Goal: Information Seeking & Learning: Learn about a topic

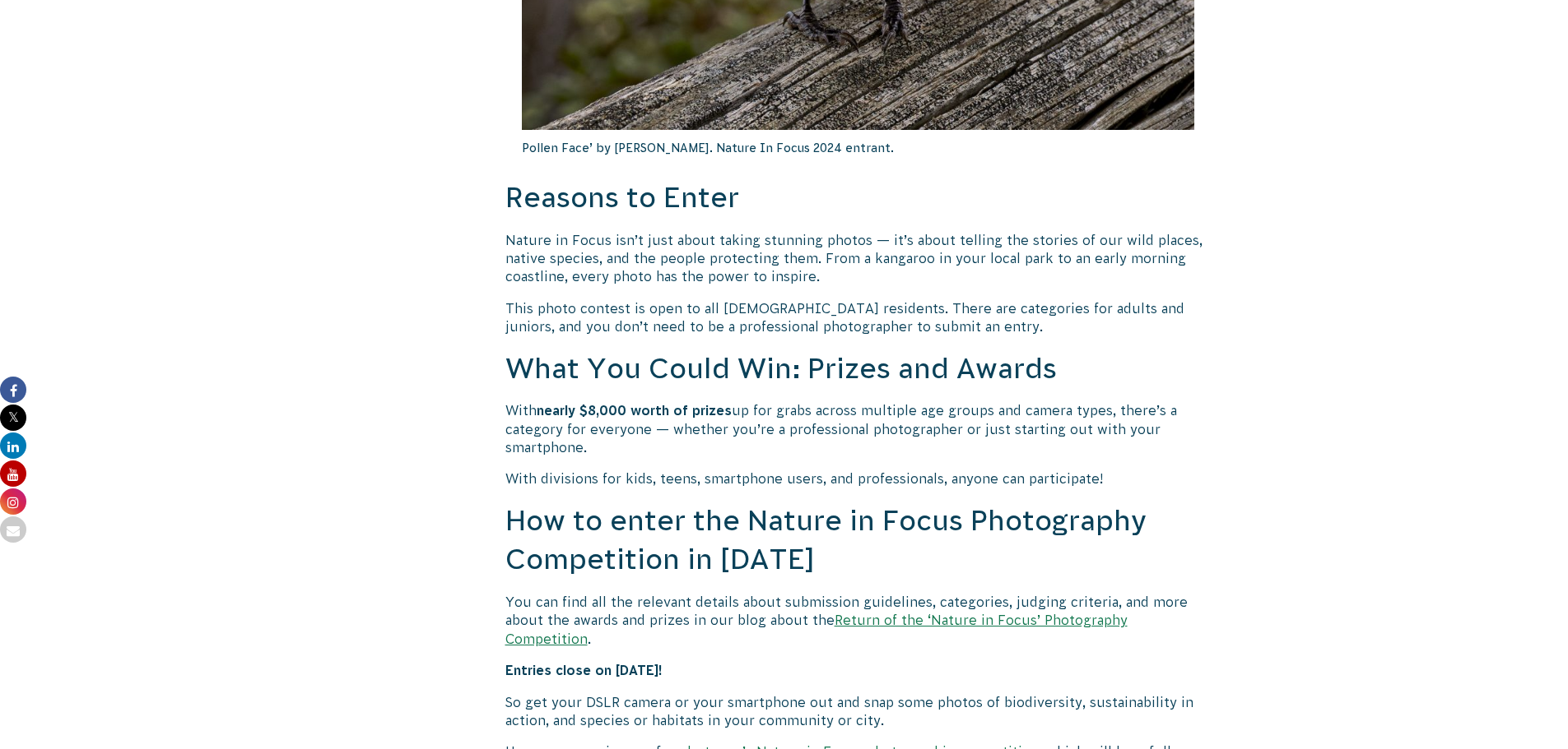
scroll to position [1070, 0]
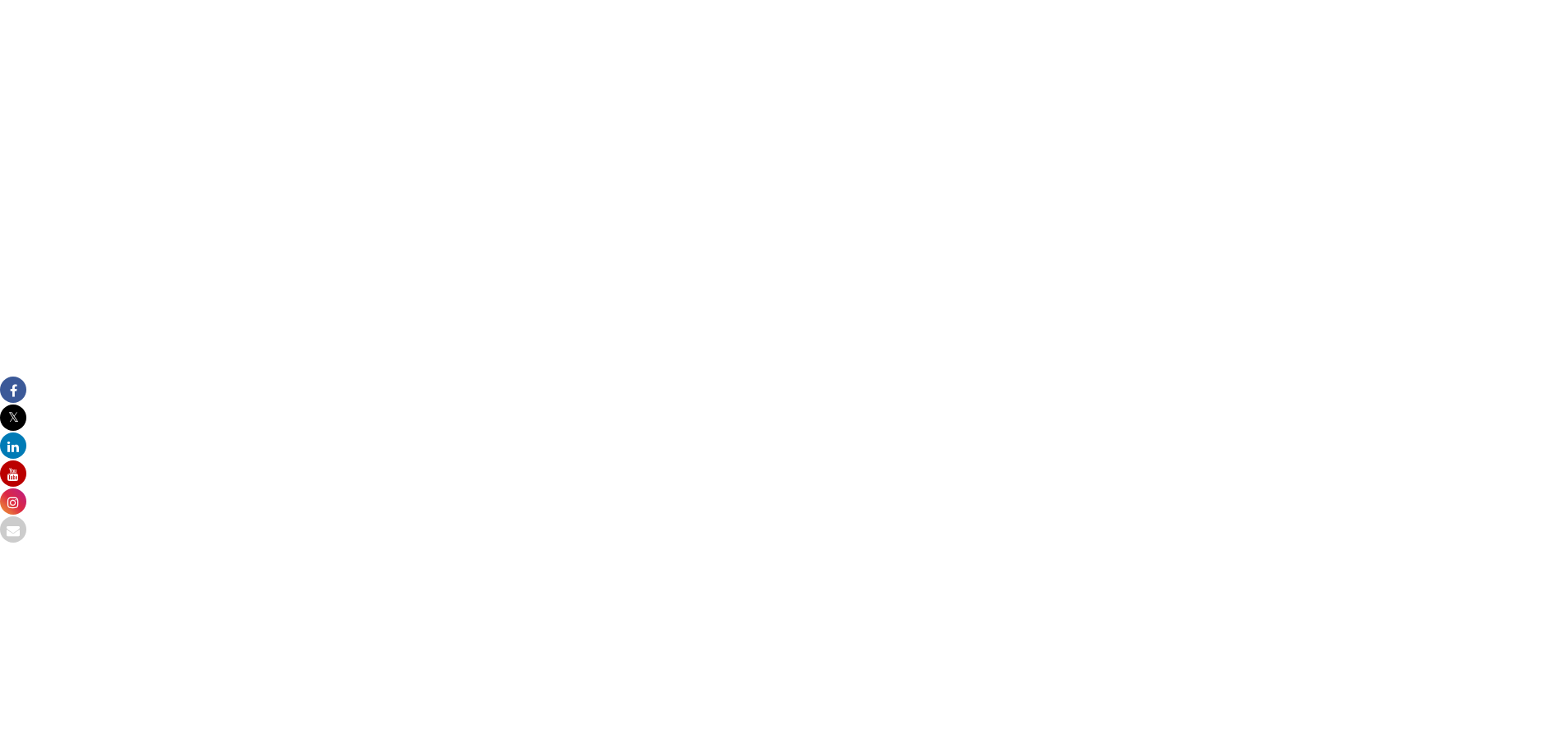
scroll to position [2138, 0]
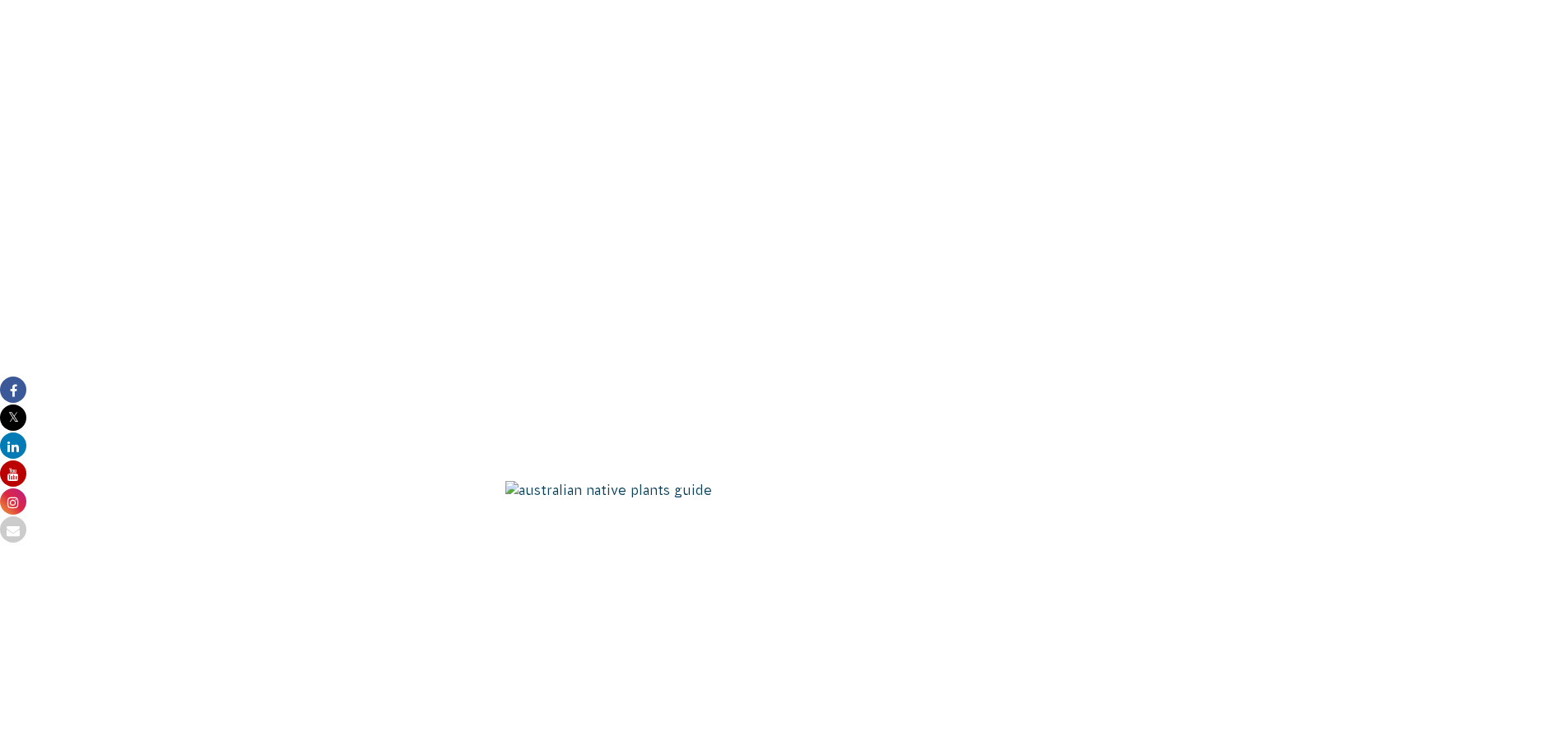
click at [695, 335] on img at bounding box center [859, 68] width 706 height 800
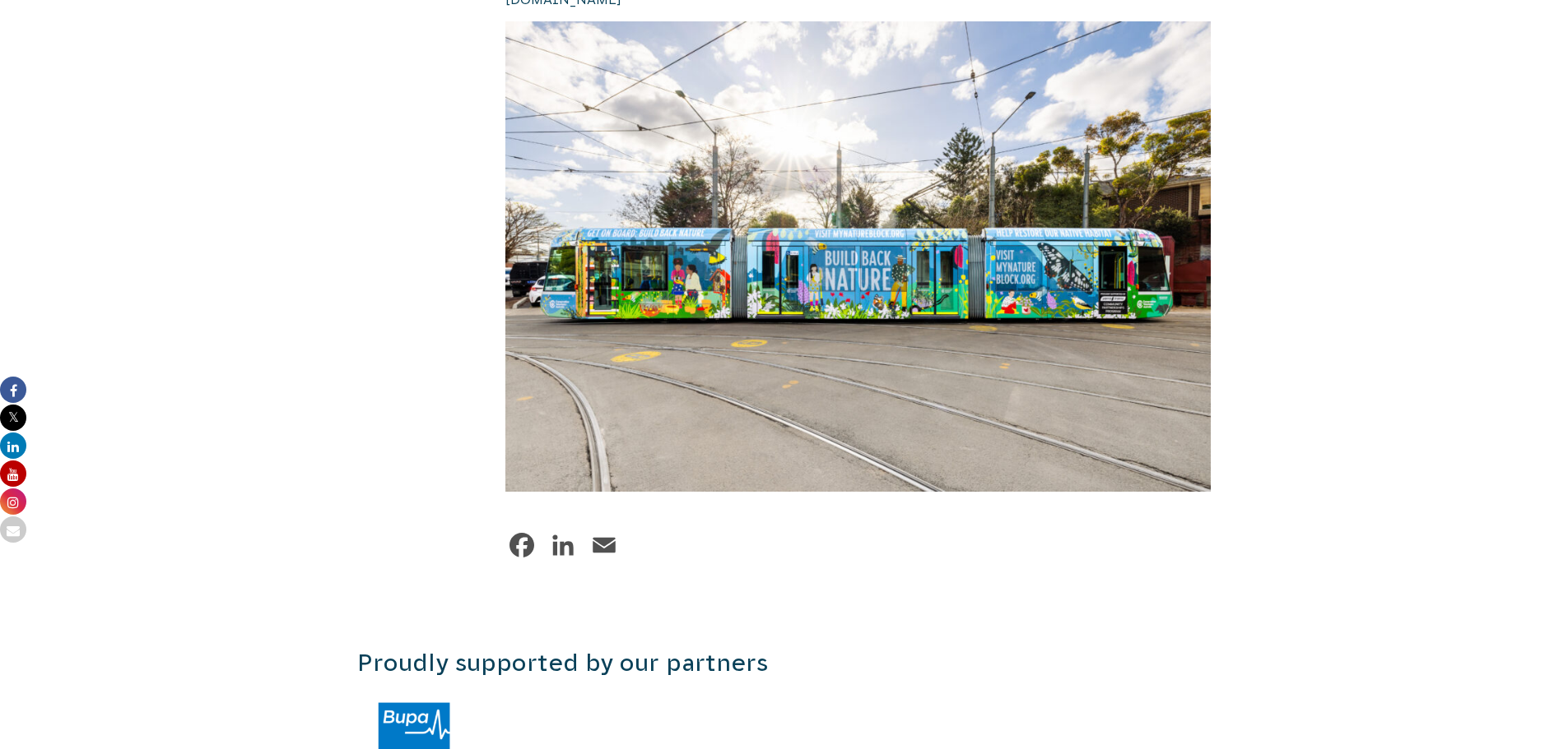
scroll to position [5676, 0]
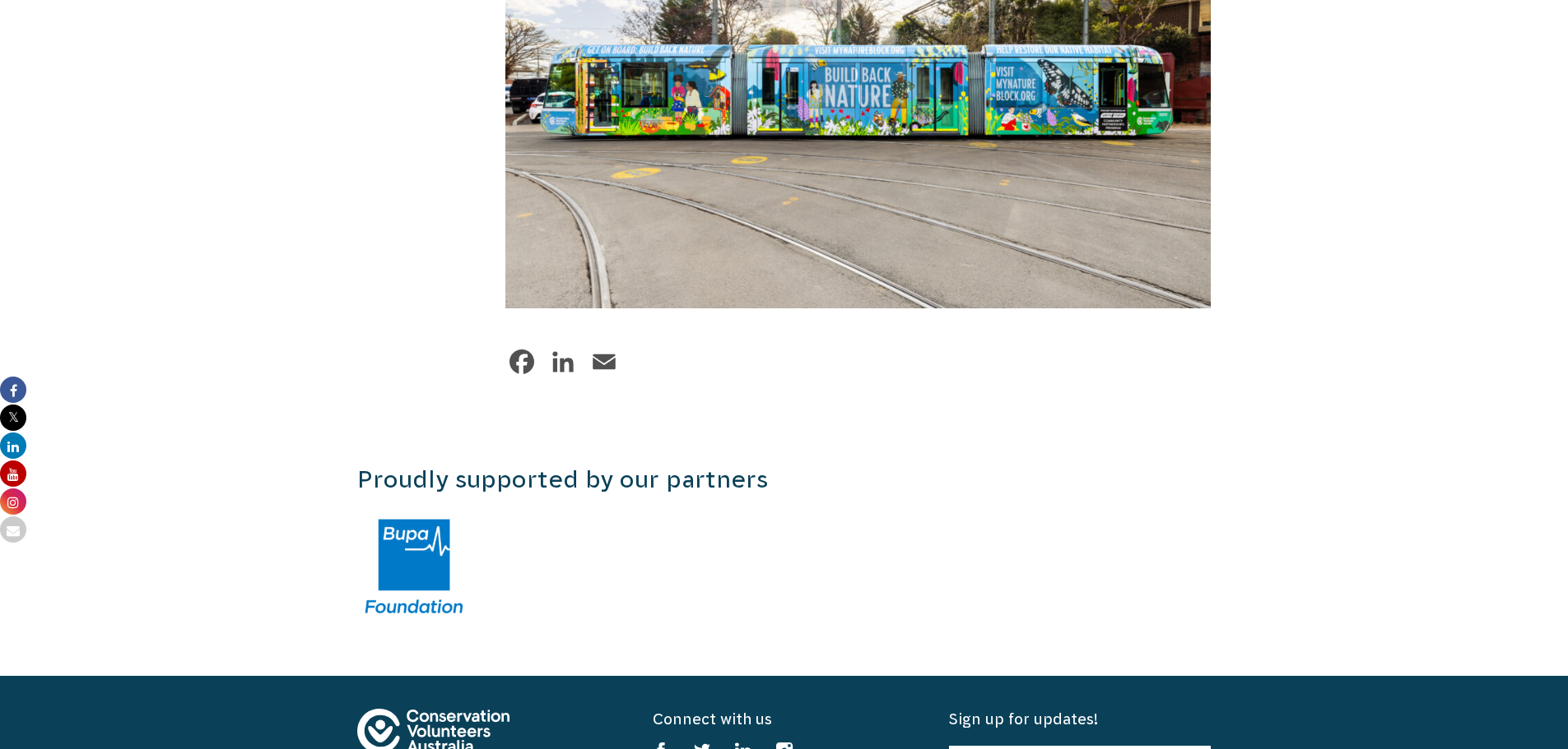
scroll to position [5872, 0]
